Goal: Use online tool/utility: Utilize a website feature to perform a specific function

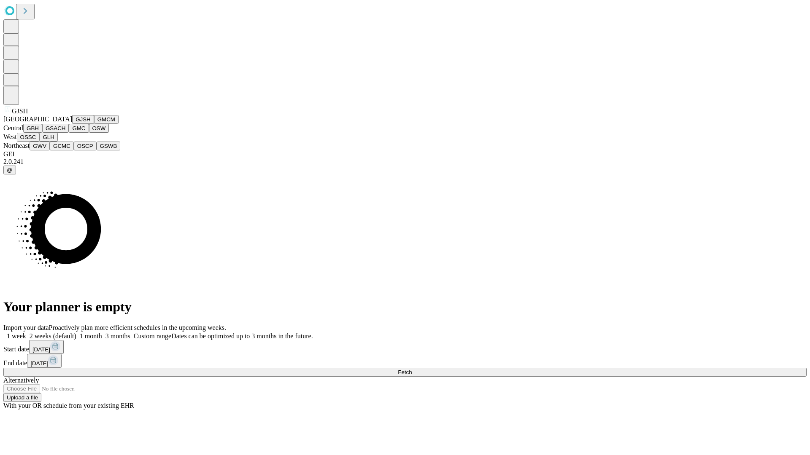
click at [72, 124] on button "GJSH" at bounding box center [83, 119] width 22 height 9
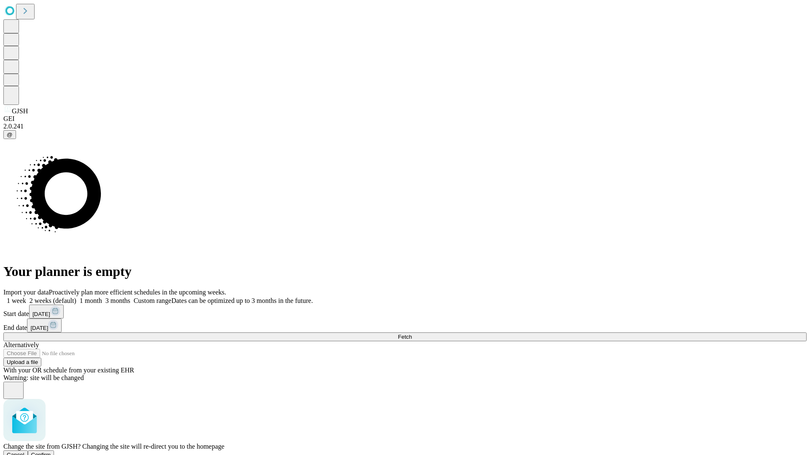
click at [51, 452] on span "Confirm" at bounding box center [41, 455] width 20 height 6
click at [76, 297] on label "2 weeks (default)" at bounding box center [51, 300] width 50 height 7
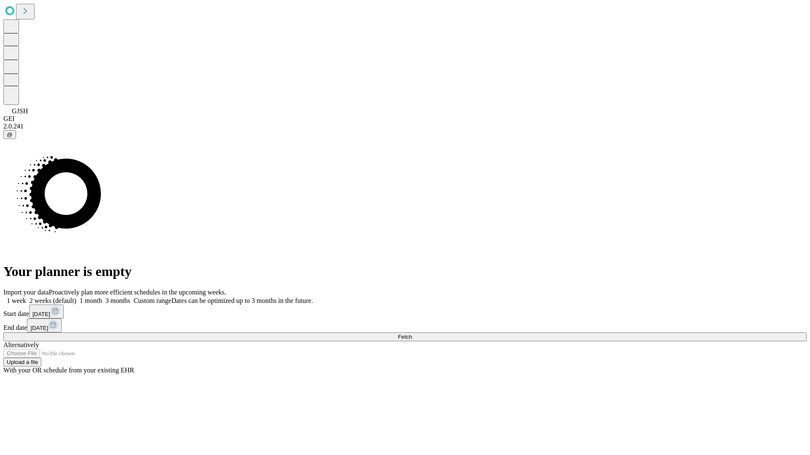
click at [412, 334] on span "Fetch" at bounding box center [405, 337] width 14 height 6
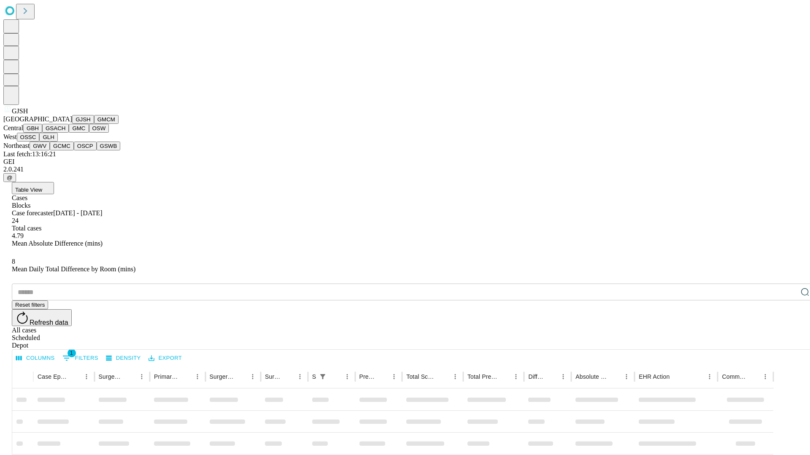
click at [94, 124] on button "GMCM" at bounding box center [106, 119] width 24 height 9
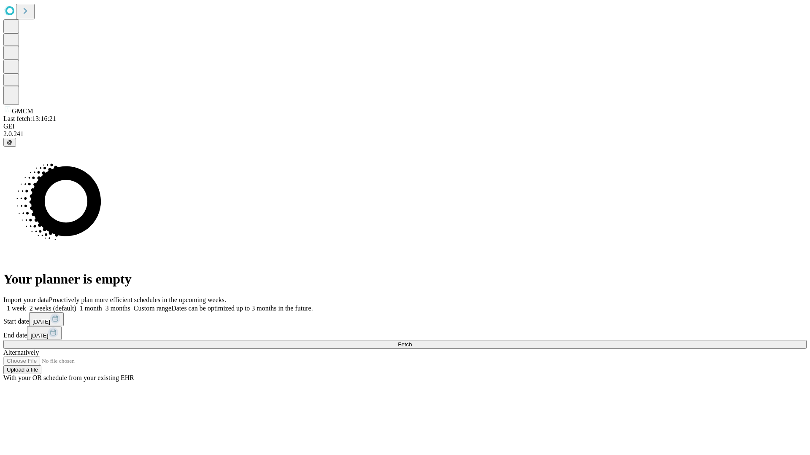
click at [76, 305] on label "2 weeks (default)" at bounding box center [51, 308] width 50 height 7
click at [412, 342] on span "Fetch" at bounding box center [405, 345] width 14 height 6
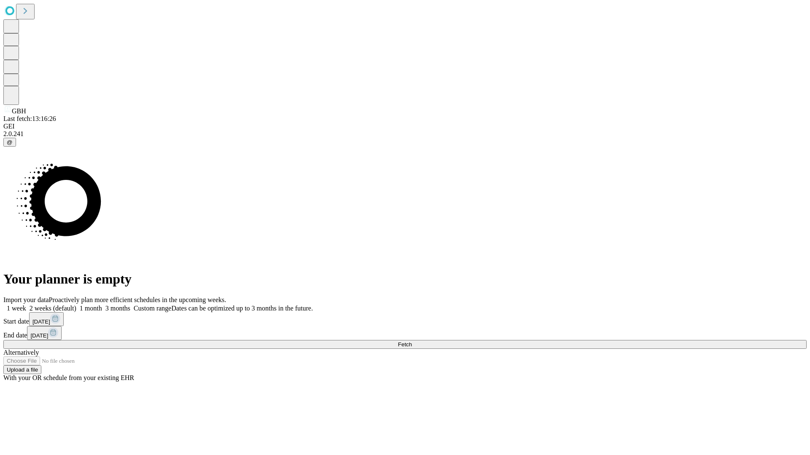
click at [76, 305] on label "2 weeks (default)" at bounding box center [51, 308] width 50 height 7
click at [412, 342] on span "Fetch" at bounding box center [405, 345] width 14 height 6
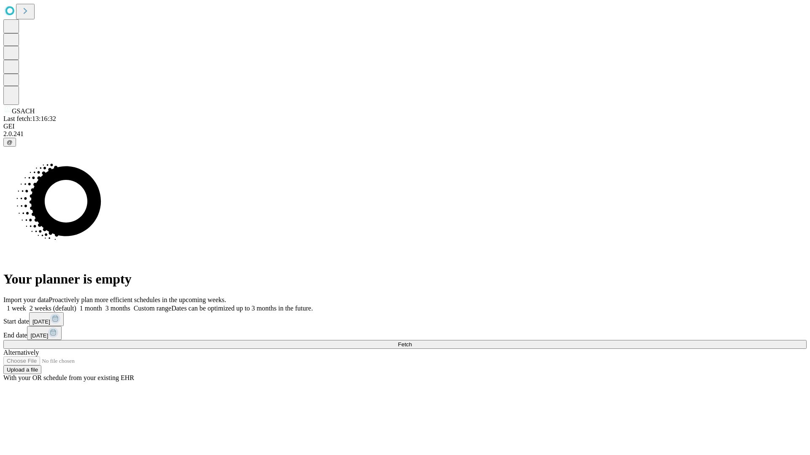
click at [76, 305] on label "2 weeks (default)" at bounding box center [51, 308] width 50 height 7
click at [412, 342] on span "Fetch" at bounding box center [405, 345] width 14 height 6
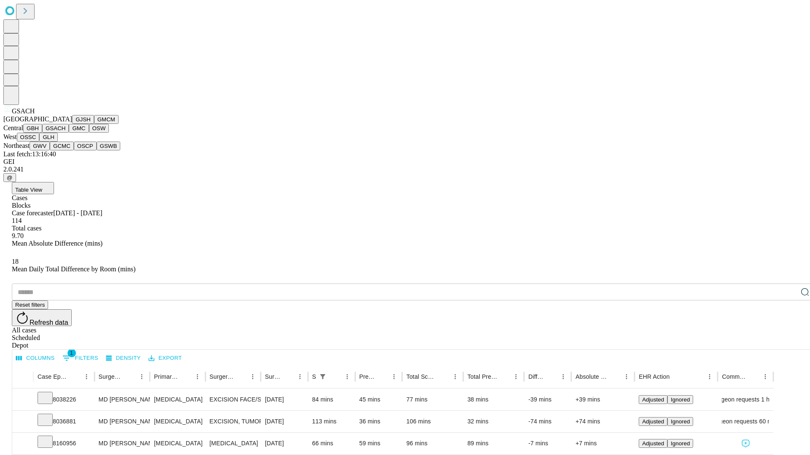
click at [69, 133] on button "GMC" at bounding box center [79, 128] width 20 height 9
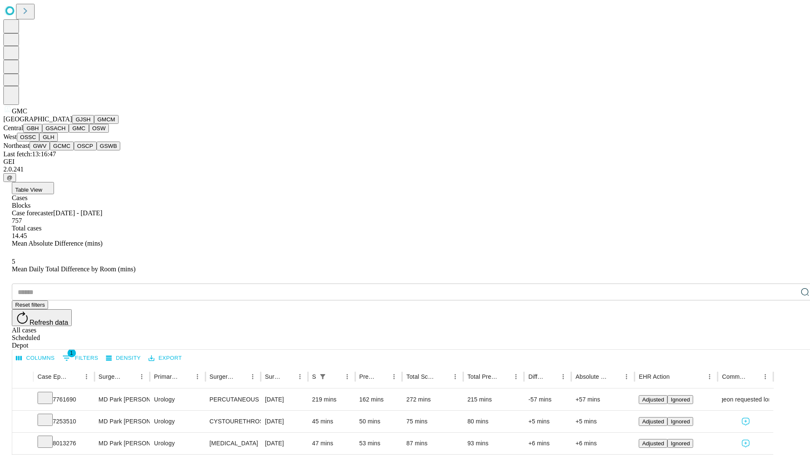
click at [89, 133] on button "OSW" at bounding box center [99, 128] width 20 height 9
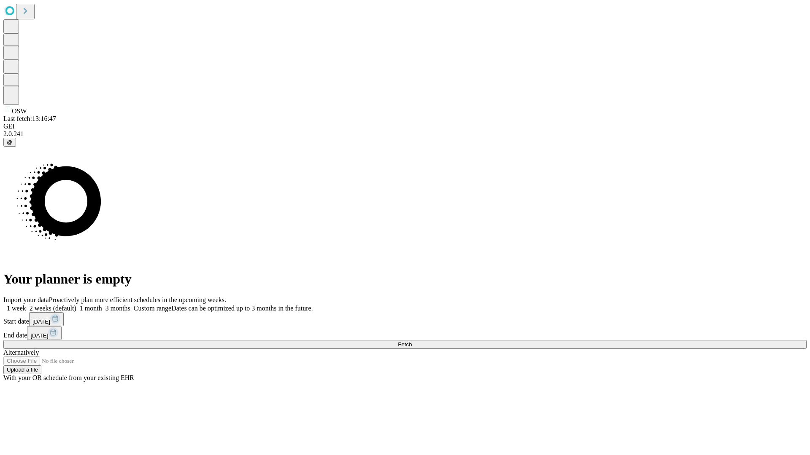
click at [76, 305] on label "2 weeks (default)" at bounding box center [51, 308] width 50 height 7
click at [412, 342] on span "Fetch" at bounding box center [405, 345] width 14 height 6
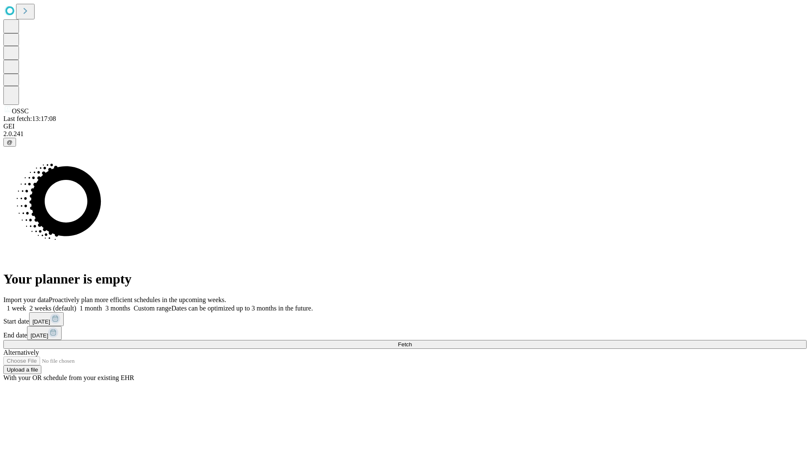
click at [412, 342] on span "Fetch" at bounding box center [405, 345] width 14 height 6
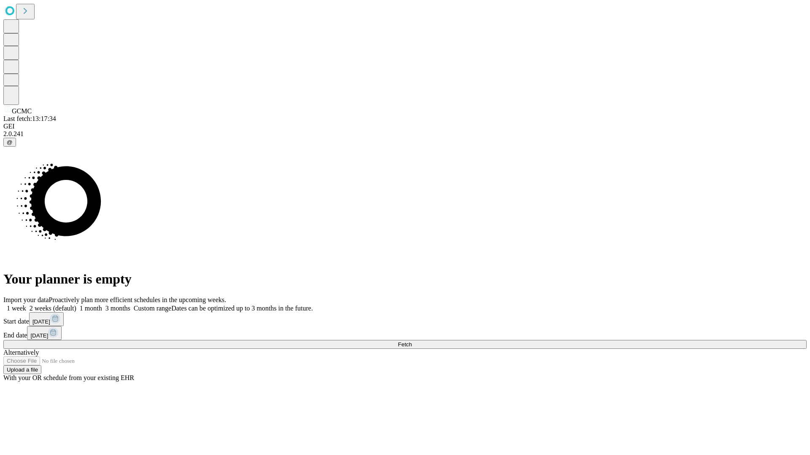
click at [76, 305] on label "2 weeks (default)" at bounding box center [51, 308] width 50 height 7
click at [412, 342] on span "Fetch" at bounding box center [405, 345] width 14 height 6
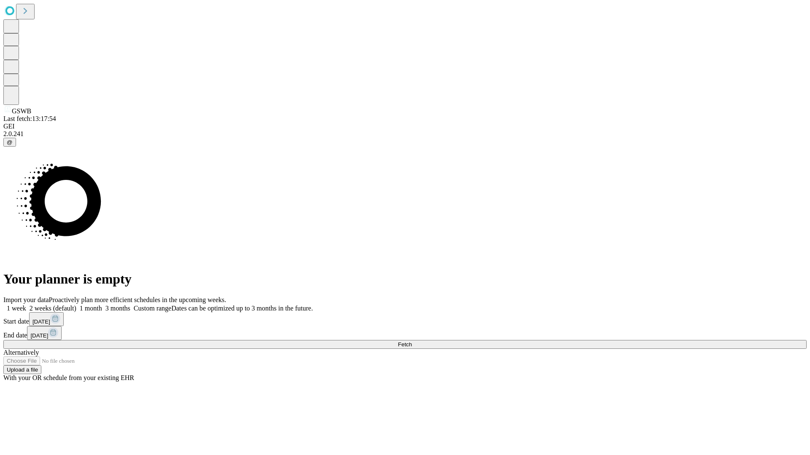
click at [76, 305] on label "2 weeks (default)" at bounding box center [51, 308] width 50 height 7
click at [412, 342] on span "Fetch" at bounding box center [405, 345] width 14 height 6
